Goal: Information Seeking & Learning: Learn about a topic

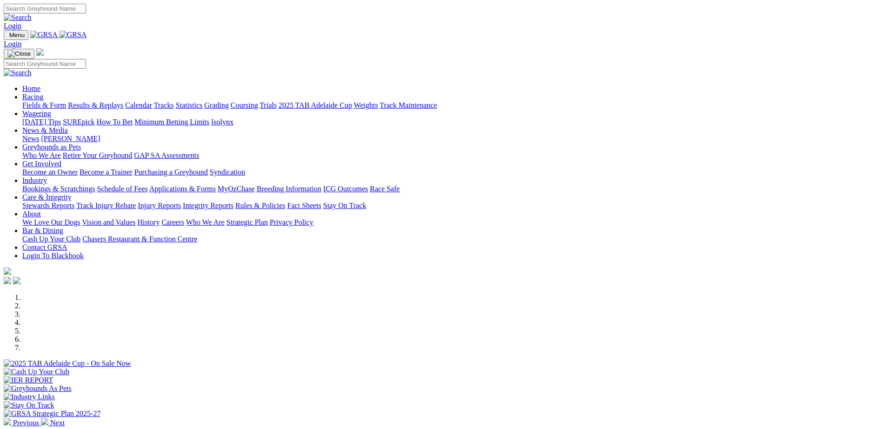
click at [123, 101] on link "Results & Replays" at bounding box center [95, 105] width 55 height 8
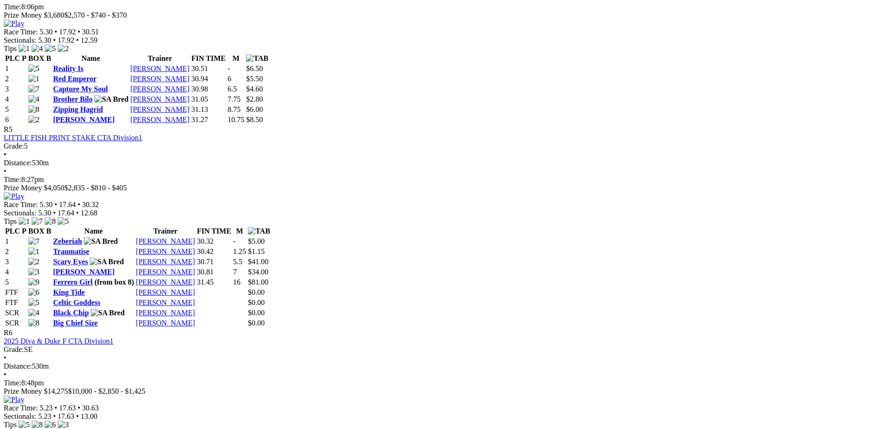
scroll to position [1208, 0]
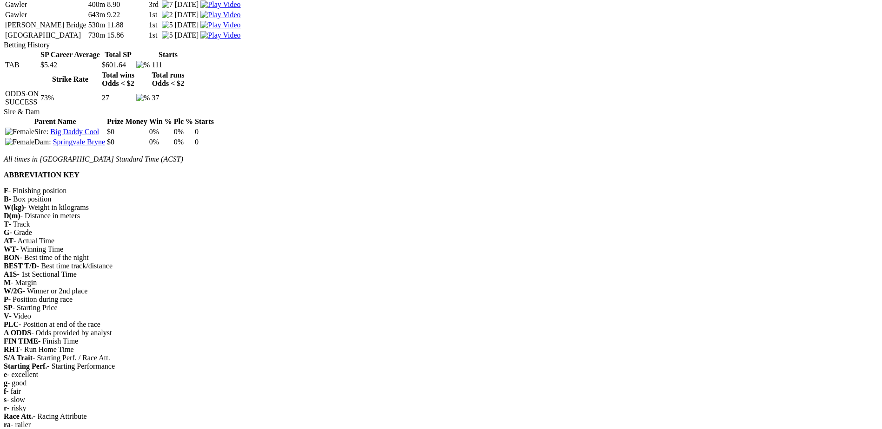
scroll to position [1813, 0]
